Goal: Task Accomplishment & Management: Manage account settings

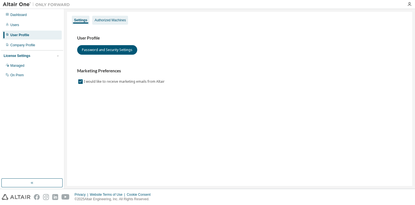
click at [102, 20] on div "Authorized Machines" at bounding box center [110, 20] width 31 height 4
click at [24, 22] on div "Users" at bounding box center [32, 24] width 60 height 9
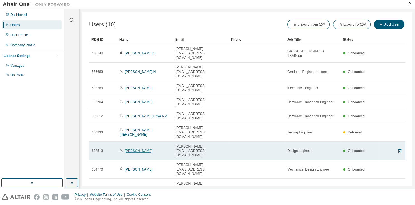
click at [133, 149] on link "Sivaprakash R" at bounding box center [139, 151] width 28 height 4
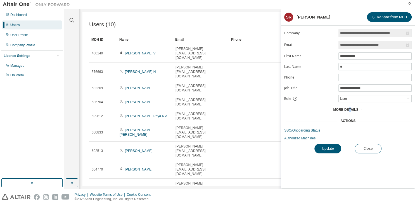
click at [350, 110] on span "More Details" at bounding box center [345, 109] width 25 height 4
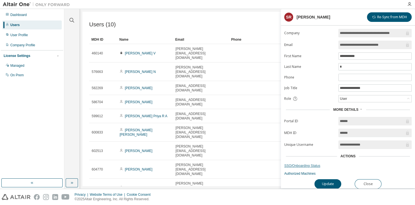
click at [304, 164] on link "SSO/Onboarding Status" at bounding box center [349, 165] width 128 height 4
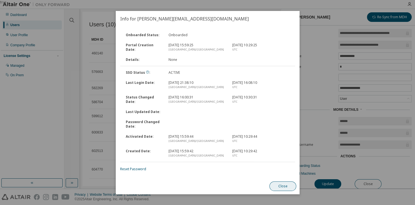
click at [276, 186] on button "Close" at bounding box center [282, 186] width 27 height 10
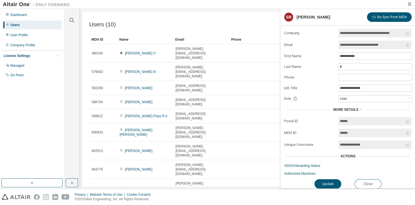
click at [134, 204] on link "HARIRAM M" at bounding box center [139, 206] width 28 height 4
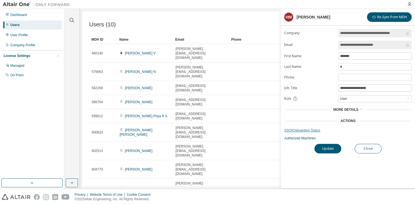
click at [299, 129] on link "SSO/Onboarding Status" at bounding box center [349, 130] width 128 height 4
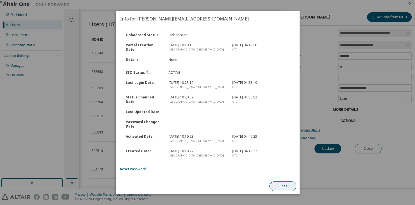
click at [278, 184] on button "Close" at bounding box center [282, 186] width 27 height 10
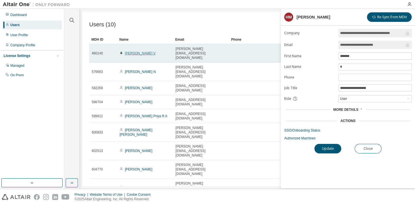
click at [136, 51] on link "SIVAPRAKASH V" at bounding box center [140, 53] width 31 height 4
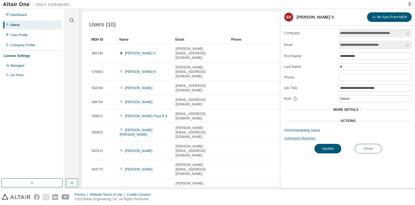
click at [301, 136] on link "Authorized Machines" at bounding box center [349, 138] width 128 height 4
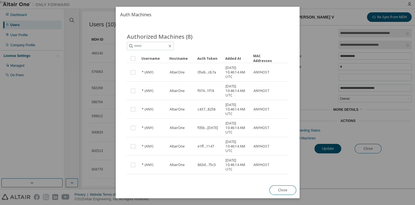
click at [283, 192] on button "Close" at bounding box center [282, 190] width 27 height 10
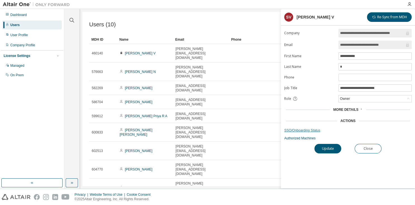
click at [300, 130] on link "SSO/Onboarding Status" at bounding box center [349, 130] width 128 height 4
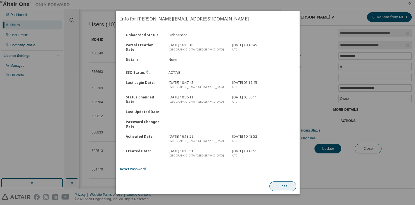
click at [285, 183] on button "Close" at bounding box center [282, 186] width 27 height 10
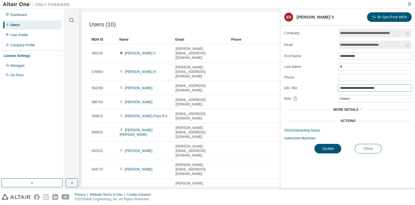
click at [380, 87] on input "**********" at bounding box center [375, 88] width 71 height 4
click at [360, 108] on icon at bounding box center [361, 108] width 3 height 3
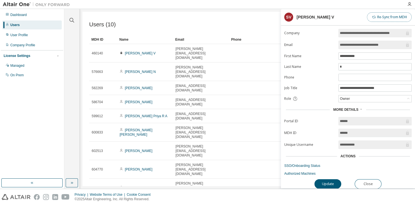
click at [376, 19] on button "Re-Sync from MDH" at bounding box center [389, 17] width 45 height 10
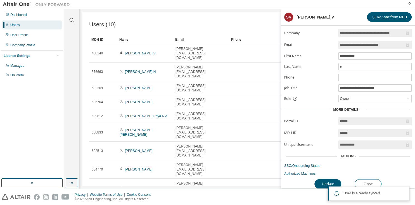
click at [353, 102] on form "**********" at bounding box center [349, 102] width 128 height 147
click at [353, 100] on div "Owner" at bounding box center [375, 98] width 73 height 7
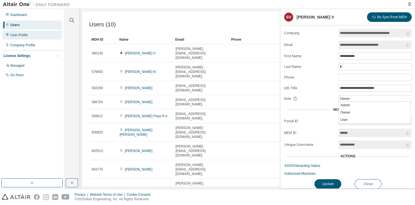
click at [19, 36] on div "User Profile" at bounding box center [19, 35] width 18 height 4
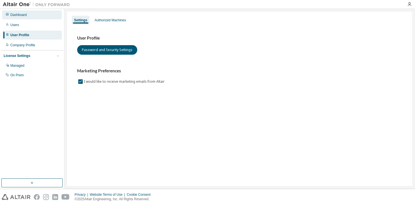
click at [18, 17] on div "Dashboard" at bounding box center [18, 15] width 17 height 4
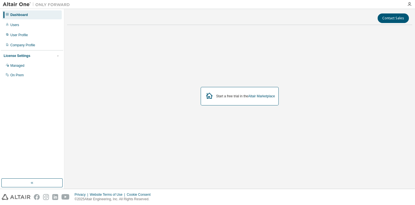
click at [17, 17] on div "Dashboard" at bounding box center [19, 15] width 18 height 4
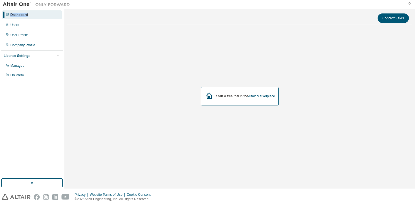
click at [409, 3] on icon "button" at bounding box center [410, 4] width 4 height 4
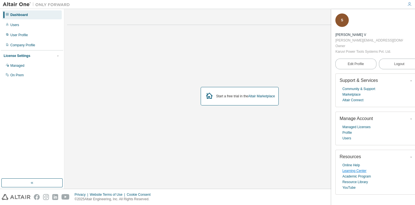
click at [348, 168] on link "Learning Center" at bounding box center [355, 171] width 24 height 6
